Goal: Navigation & Orientation: Find specific page/section

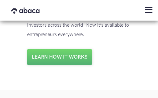
scroll to position [845, 0]
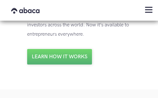
click at [150, 11] on img "menu" at bounding box center [148, 10] width 7 height 6
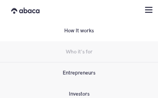
scroll to position [909, 0]
click at [152, 8] on img "menu" at bounding box center [148, 10] width 7 height 6
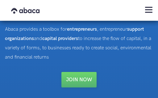
scroll to position [63, 0]
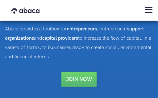
click at [91, 79] on link "Join NOW" at bounding box center [79, 78] width 35 height 15
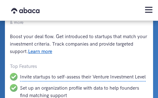
scroll to position [212, 0]
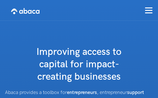
click at [32, 11] on img "home" at bounding box center [25, 10] width 28 height 11
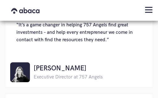
scroll to position [964, 0]
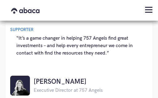
click at [149, 10] on img "menu" at bounding box center [148, 10] width 7 height 6
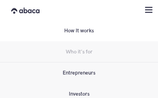
scroll to position [1033, 0]
click at [94, 73] on link "Entrepreneurs" at bounding box center [79, 72] width 158 height 21
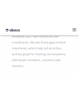
scroll to position [1556, 0]
